Goal: Check status: Check status

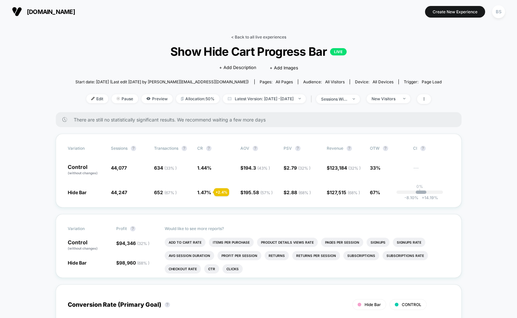
click at [242, 37] on link "< Back to all live experiences" at bounding box center [258, 37] width 55 height 5
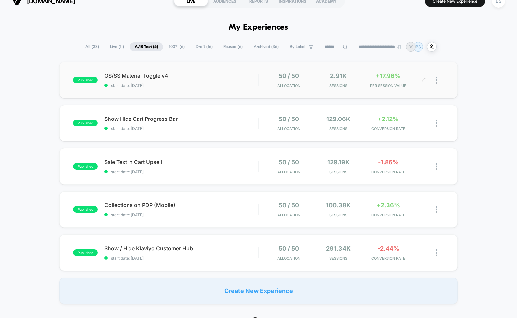
scroll to position [15, 0]
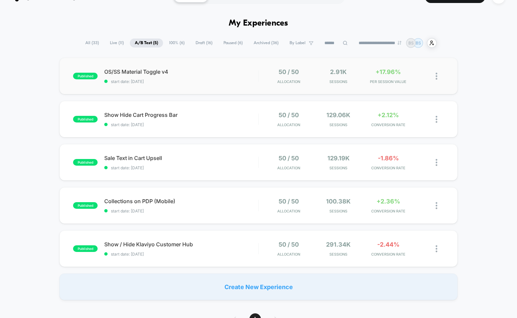
click at [268, 80] on div "50 / 50 Allocation" at bounding box center [289, 76] width 47 height 16
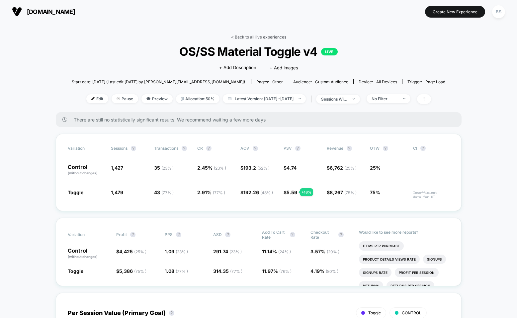
click at [245, 35] on link "< Back to all live experiences" at bounding box center [258, 37] width 55 height 5
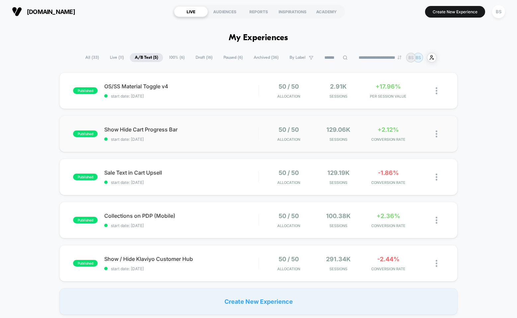
click at [241, 142] on div "published Show Hide Cart Progress Bar start date: 8/17/2025 50 / 50 Allocation …" at bounding box center [258, 134] width 398 height 37
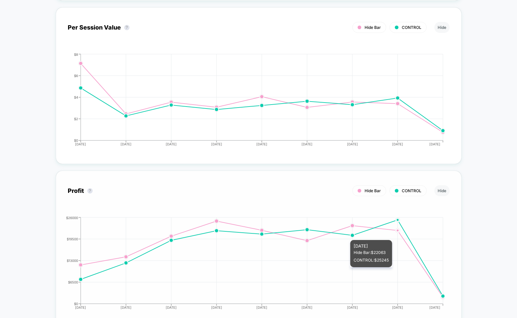
scroll to position [616, 0]
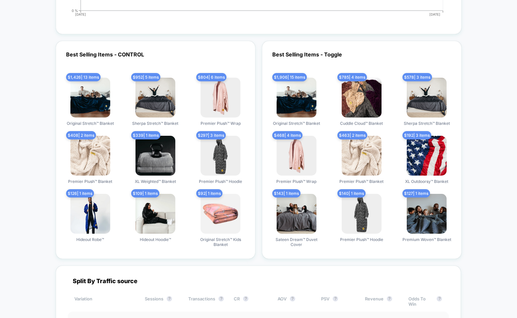
scroll to position [1547, 0]
